Goal: Information Seeking & Learning: Understand process/instructions

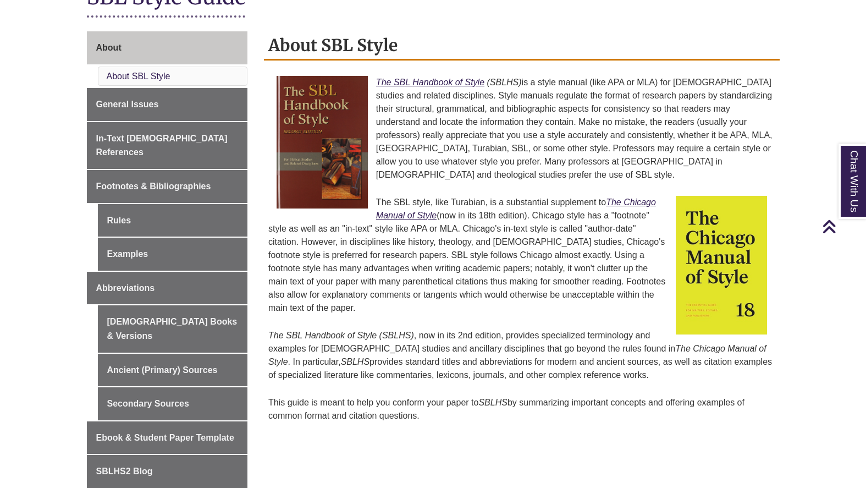
scroll to position [253, 0]
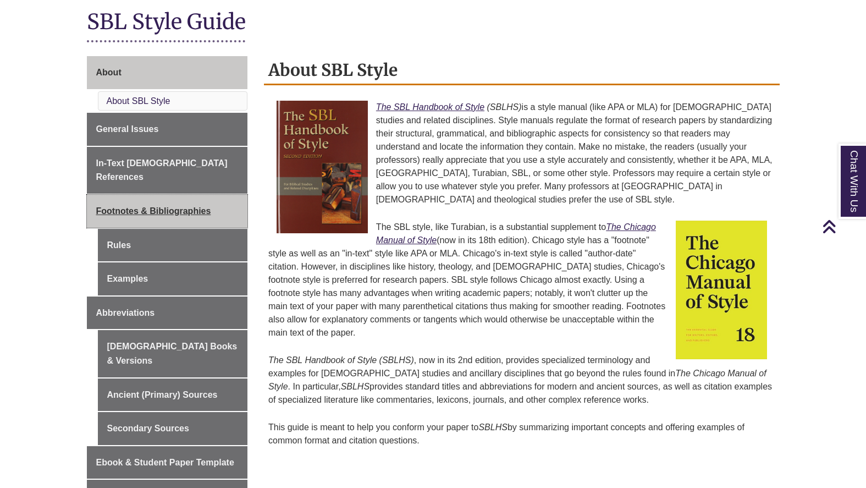
click at [119, 206] on span "Footnotes & Bibliographies" at bounding box center [153, 210] width 115 height 9
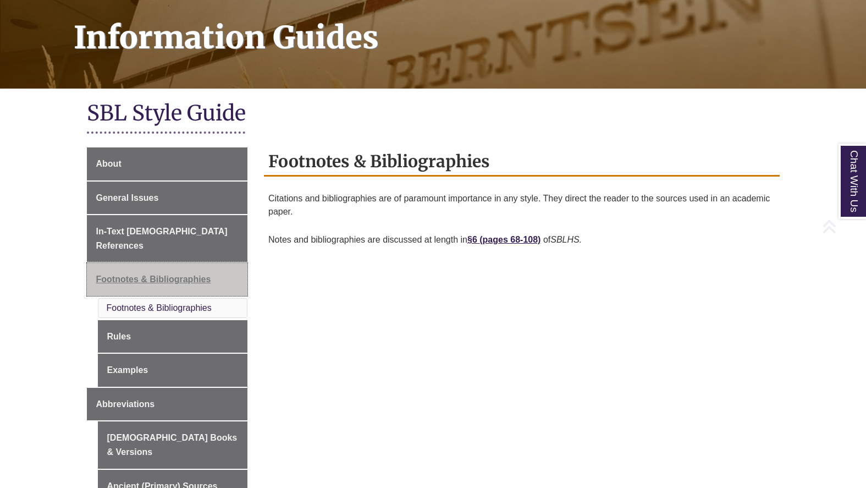
scroll to position [183, 0]
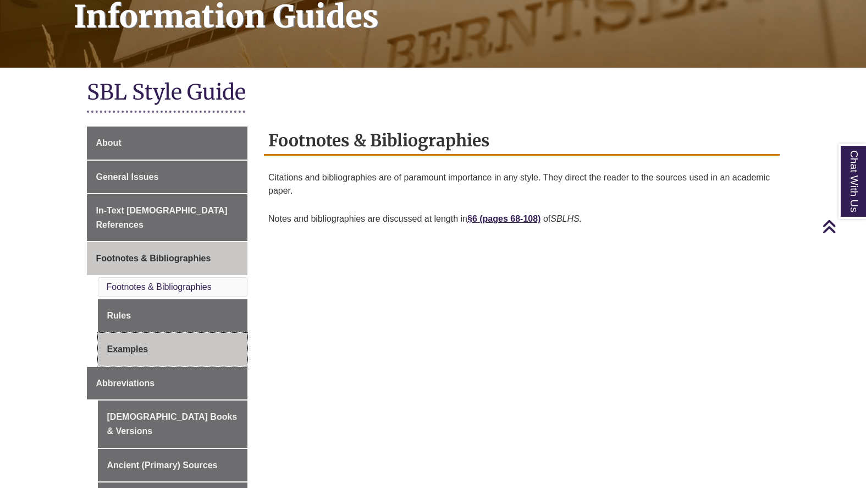
click at [124, 336] on link "Examples" at bounding box center [173, 349] width 150 height 33
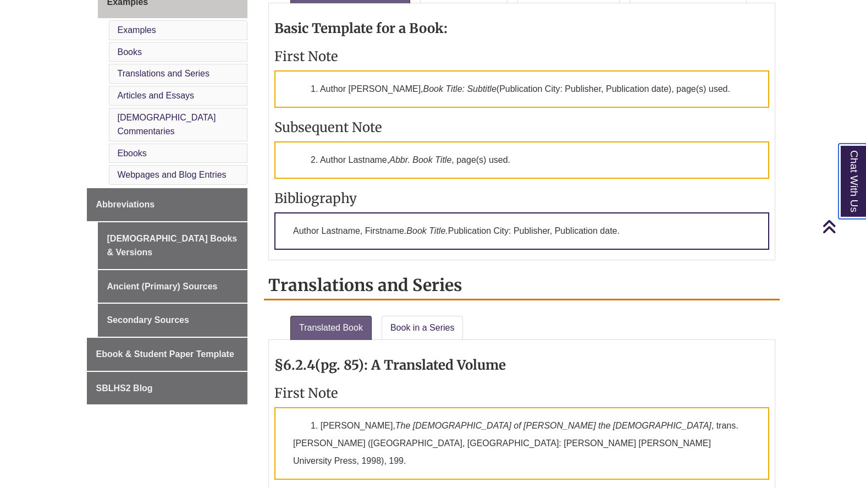
scroll to position [499, 0]
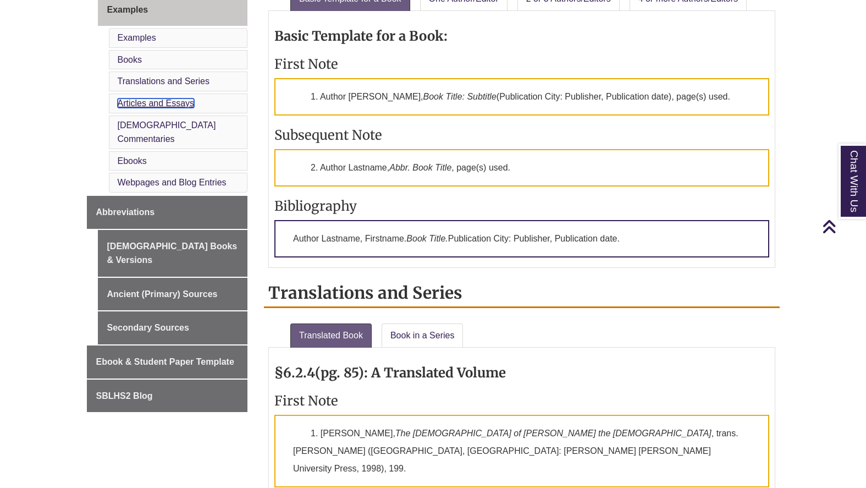
click at [169, 98] on link "Articles and Essays" at bounding box center [156, 102] width 77 height 9
